Goal: Information Seeking & Learning: Learn about a topic

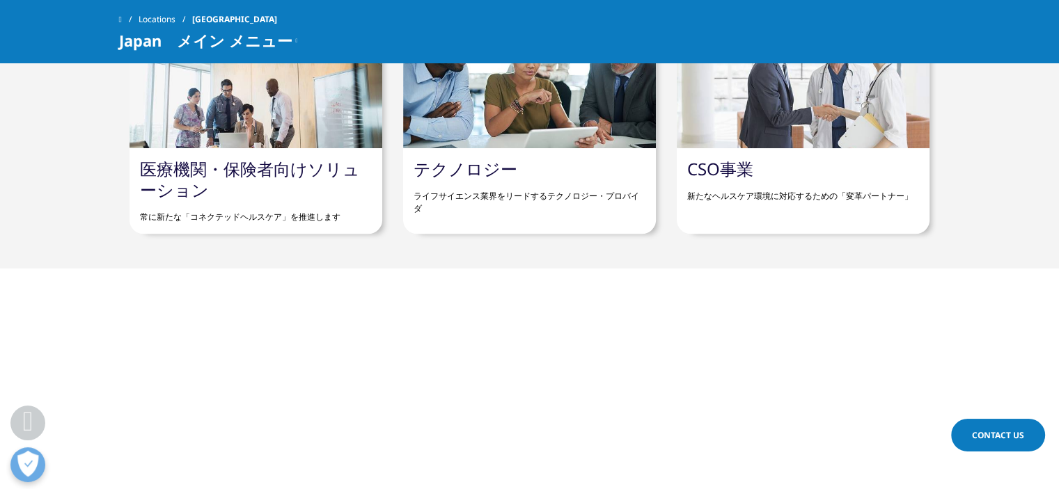
scroll to position [1693, 0]
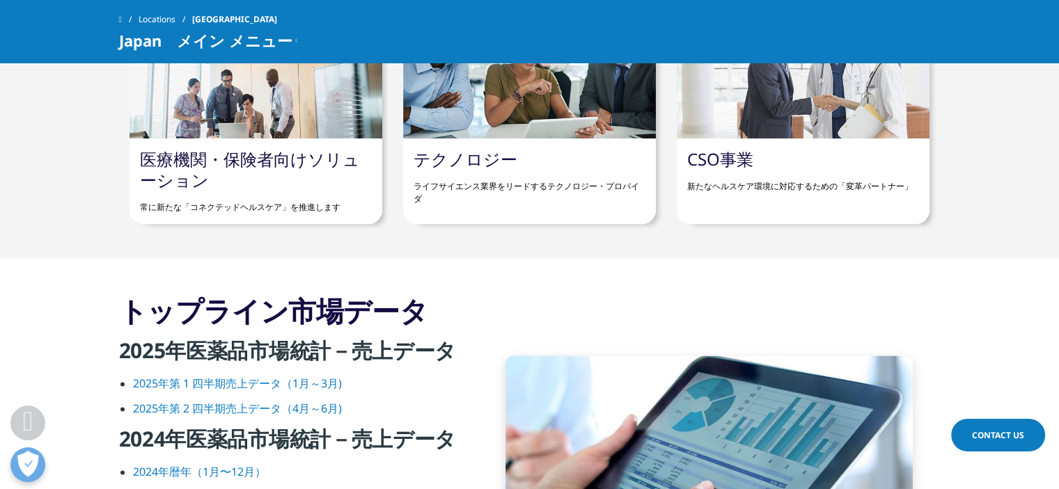
click at [301, 88] on div at bounding box center [255, 75] width 253 height 127
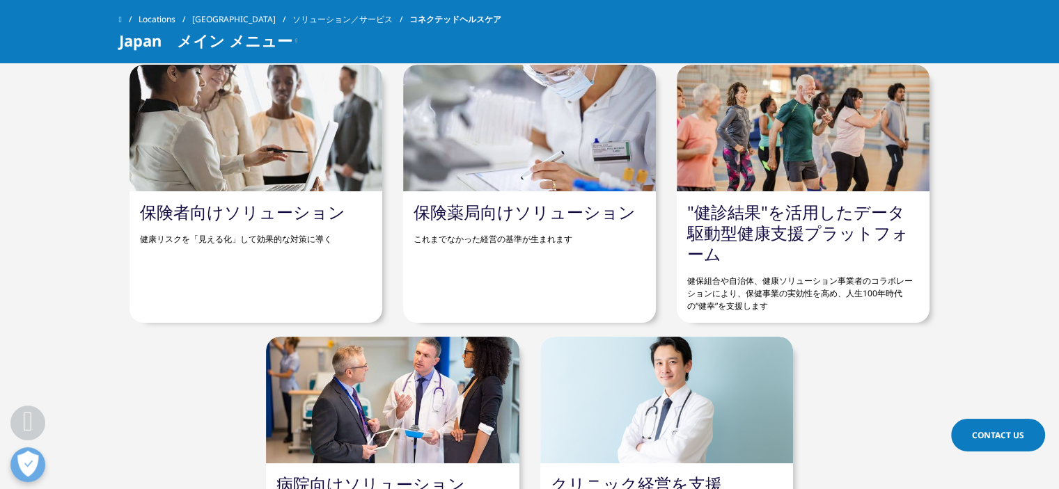
scroll to position [643, 0]
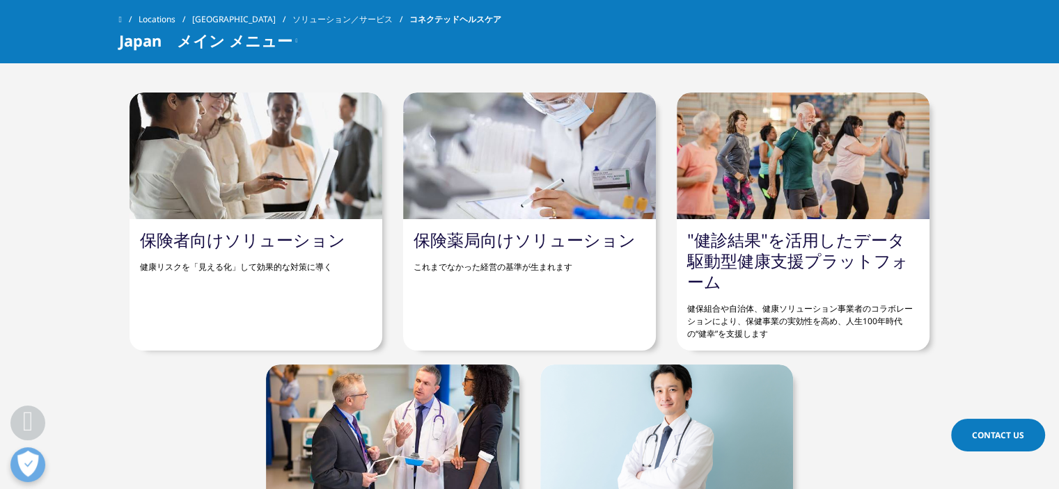
click at [637, 383] on div at bounding box center [666, 428] width 253 height 127
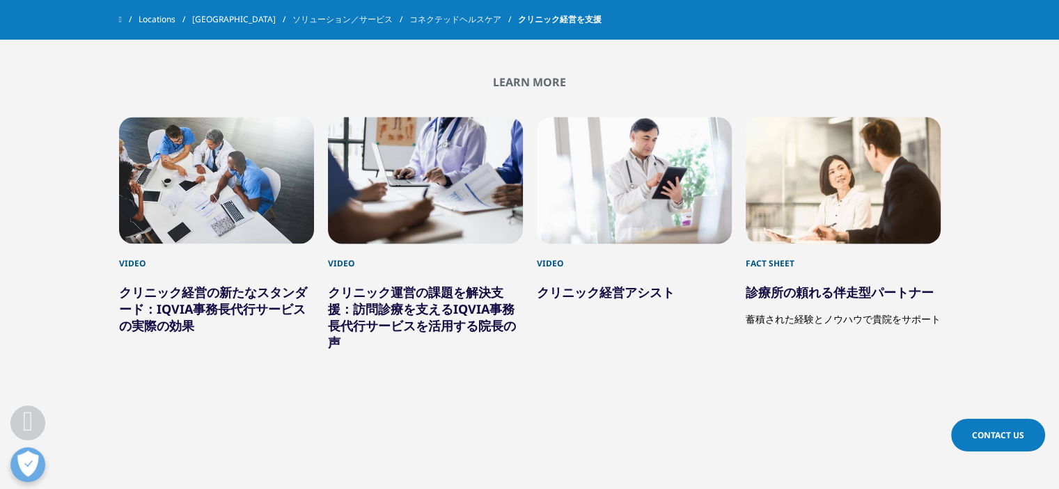
scroll to position [2308, 0]
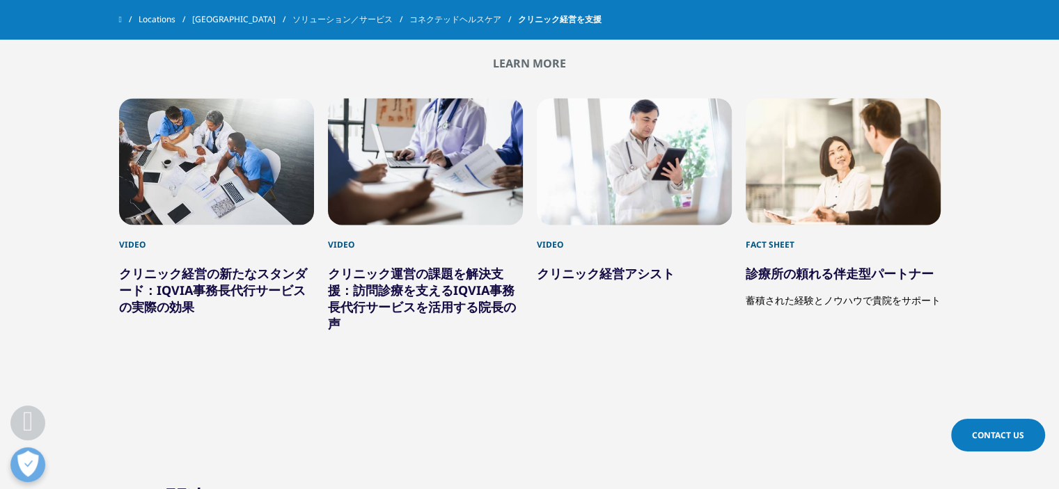
click at [816, 186] on div "4 / 4" at bounding box center [843, 161] width 195 height 127
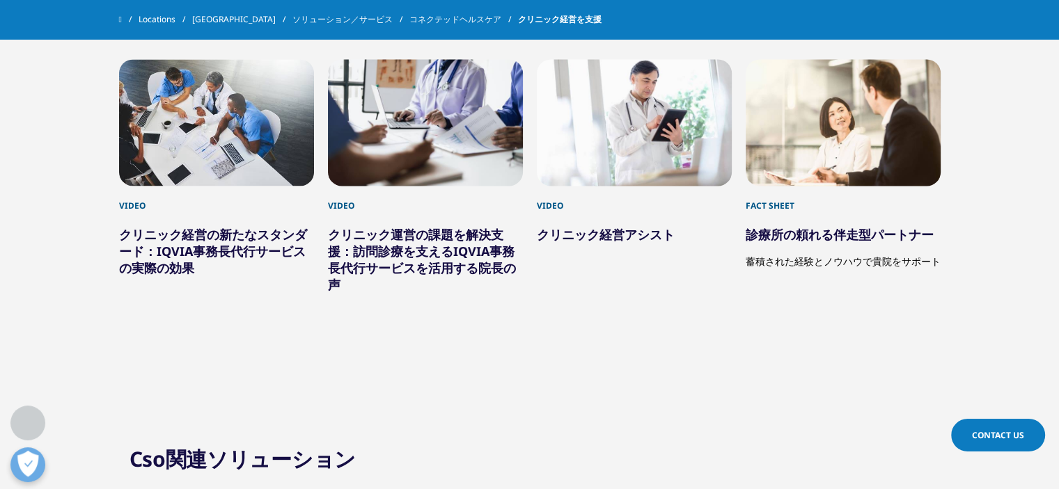
scroll to position [2308, 0]
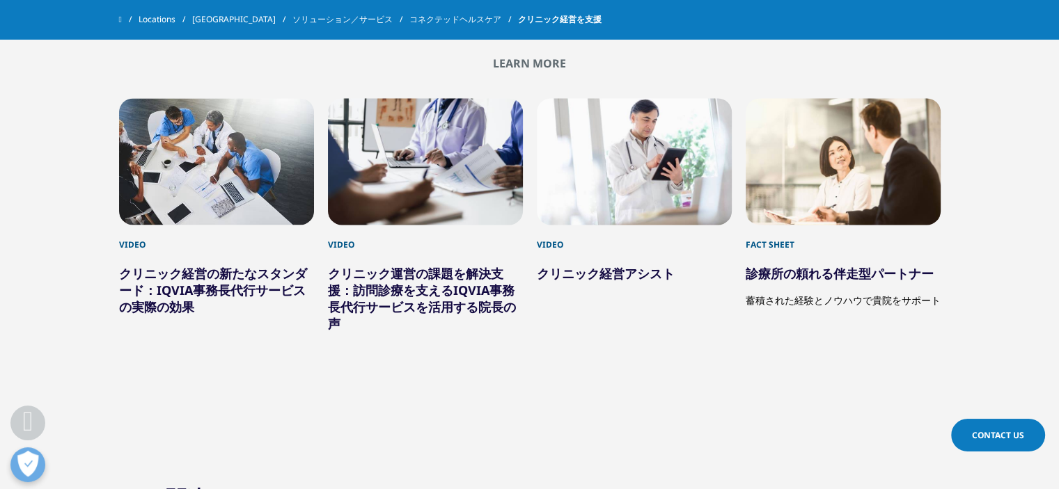
click at [466, 223] on div "2 / 4" at bounding box center [425, 161] width 195 height 127
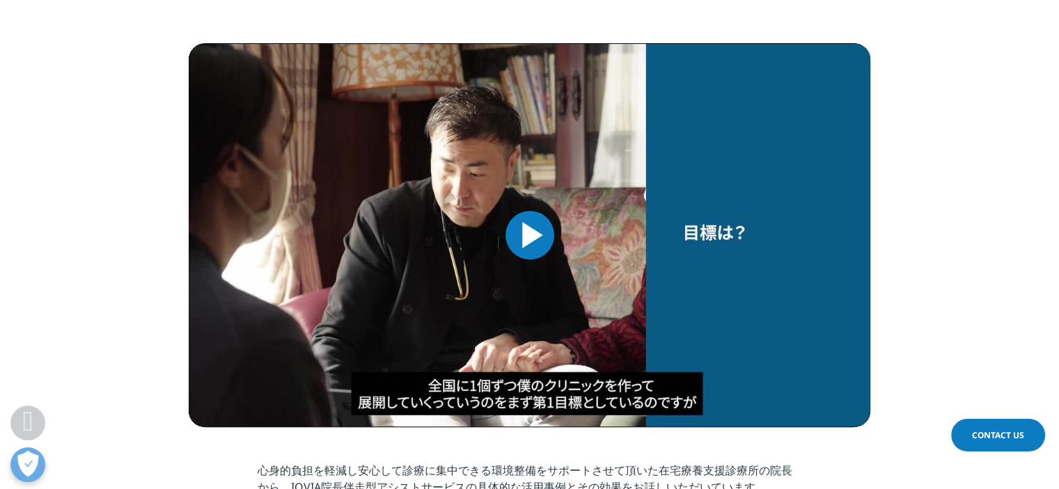
scroll to position [1053, 0]
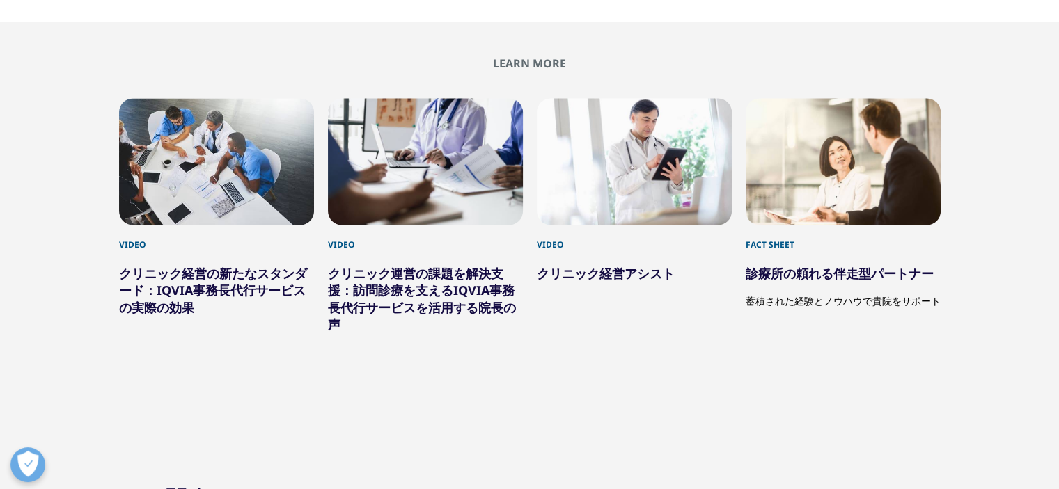
click at [175, 292] on link "クリニック経営の新たなスタンダード：IQVIA事務長代行サービスの実際の効果" at bounding box center [213, 290] width 188 height 50
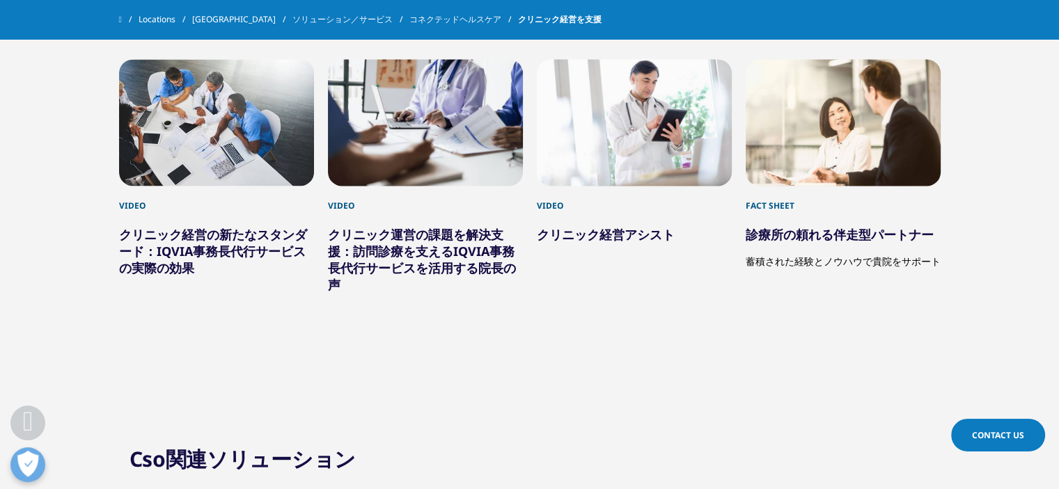
scroll to position [2308, 0]
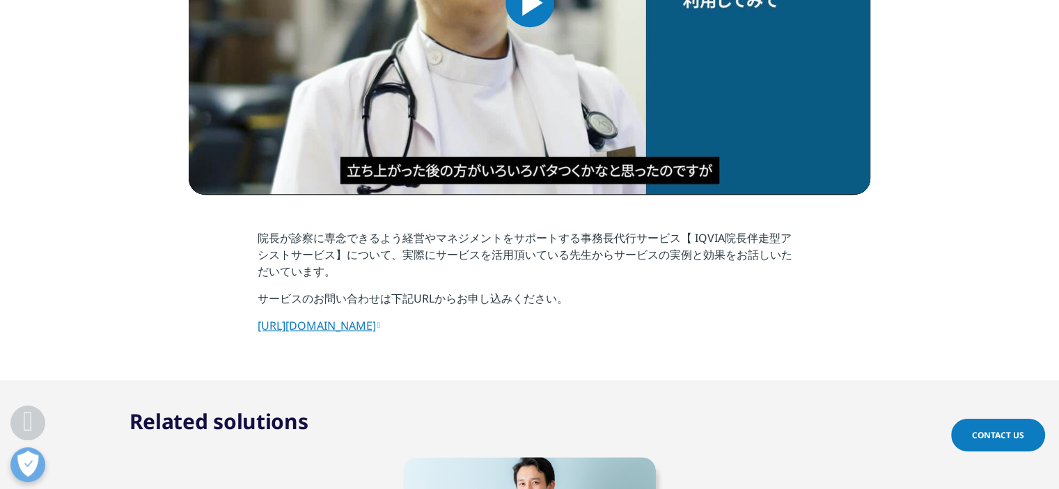
scroll to position [1284, 0]
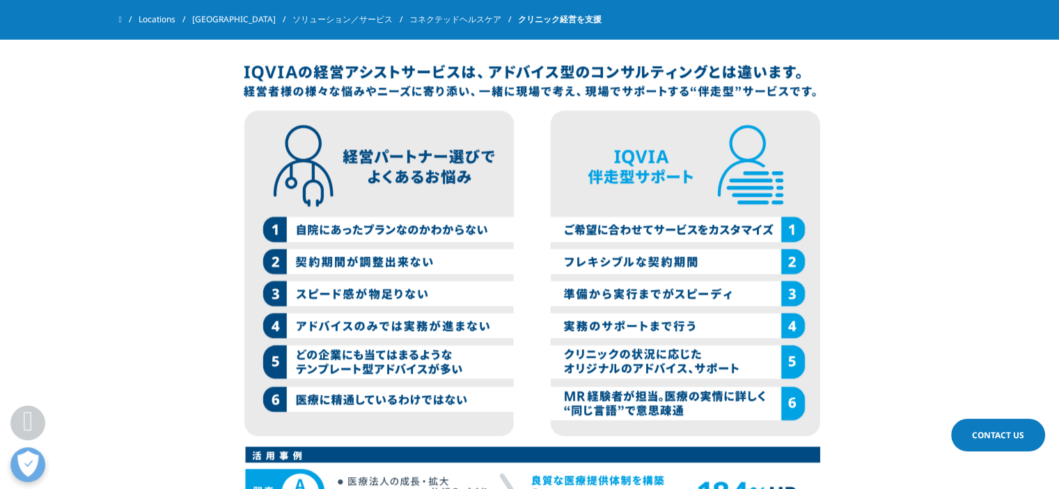
scroll to position [35, 0]
